Goal: Task Accomplishment & Management: Use online tool/utility

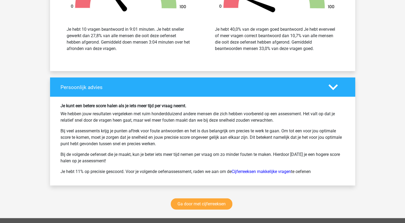
scroll to position [3416, 0]
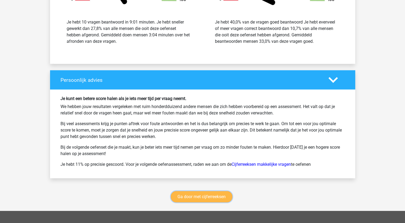
click at [203, 195] on link "Ga door met cijferreeksen" at bounding box center [202, 196] width 62 height 11
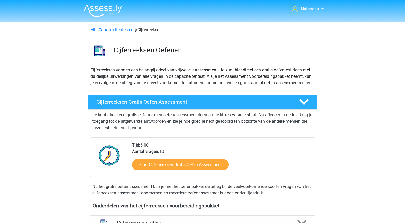
scroll to position [239, 0]
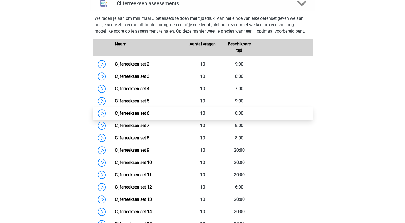
click at [124, 116] on link "Cijferreeksen set 6" at bounding box center [132, 113] width 35 height 5
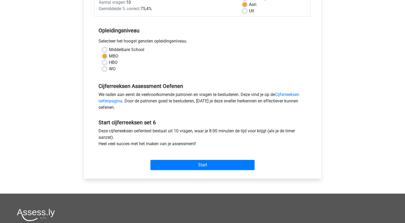
scroll to position [102, 0]
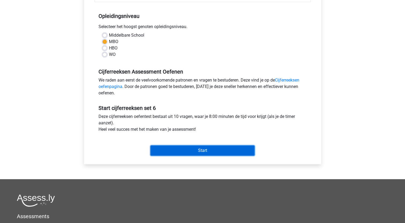
click at [193, 148] on input "Start" at bounding box center [202, 151] width 104 height 10
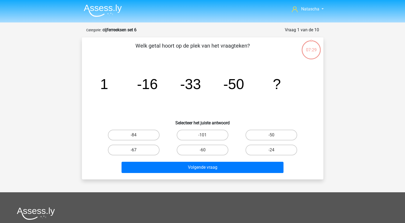
click at [123, 151] on label "-67" at bounding box center [134, 150] width 52 height 11
click at [134, 151] on input "-67" at bounding box center [135, 151] width 3 height 3
radio input "true"
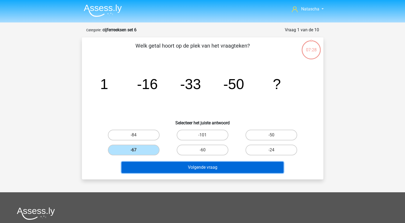
click at [150, 167] on button "Volgende vraag" at bounding box center [202, 167] width 162 height 11
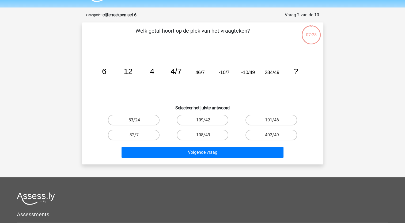
scroll to position [27, 0]
